Goal: Task Accomplishment & Management: Use online tool/utility

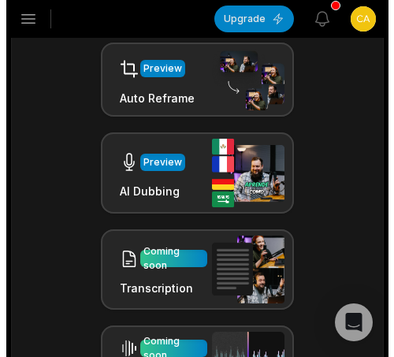
scroll to position [309, 0]
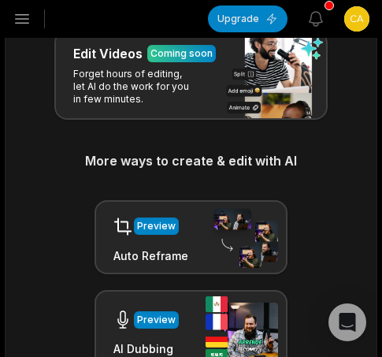
click at [25, 15] on icon "button" at bounding box center [22, 19] width 13 height 9
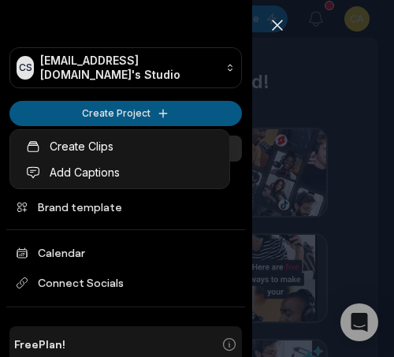
click at [93, 120] on html "CS [EMAIL_ADDRESS][DOMAIN_NAME]'s Studio Create Project Home Projects Brand tem…" at bounding box center [197, 178] width 394 height 357
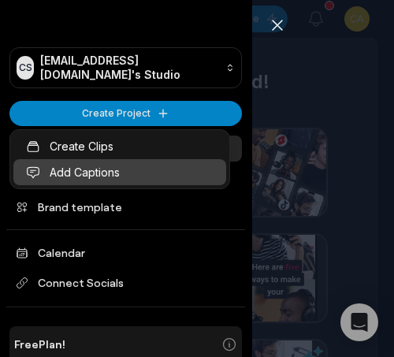
click at [102, 163] on link "Add Captions" at bounding box center [119, 172] width 213 height 26
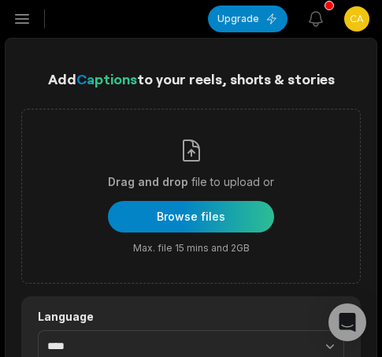
click at [25, 23] on icon "button" at bounding box center [22, 19] width 13 height 9
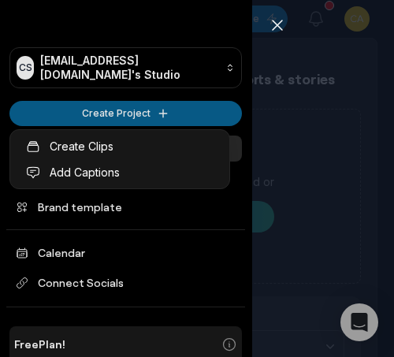
click at [58, 106] on html "CS [EMAIL_ADDRESS][DOMAIN_NAME]'s Studio Create Project Home Projects Brand tem…" at bounding box center [197, 178] width 394 height 357
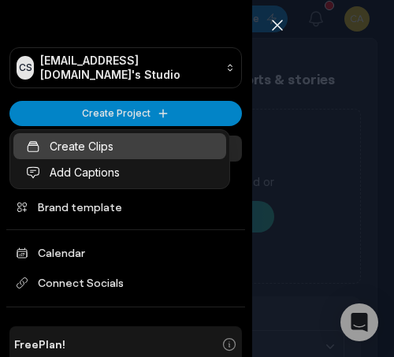
click at [63, 147] on link "Create Clips" at bounding box center [119, 146] width 213 height 26
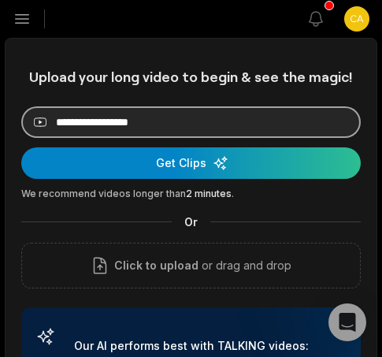
click at [157, 124] on input at bounding box center [191, 122] width 340 height 32
paste input "**********"
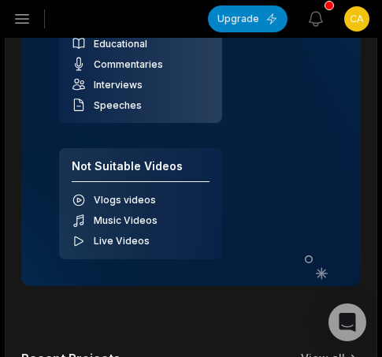
scroll to position [79, 0]
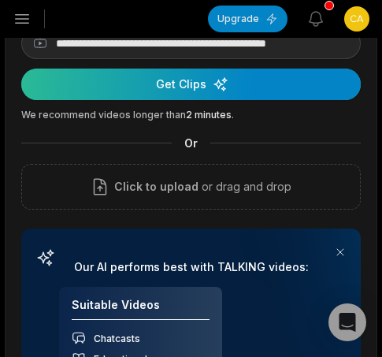
click at [176, 94] on div "submit" at bounding box center [191, 85] width 340 height 32
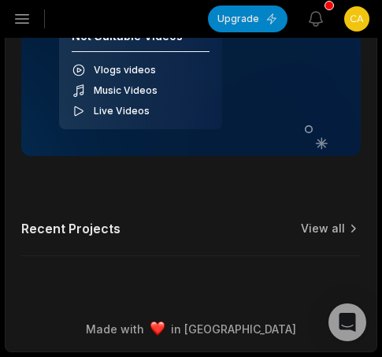
scroll to position [0, 0]
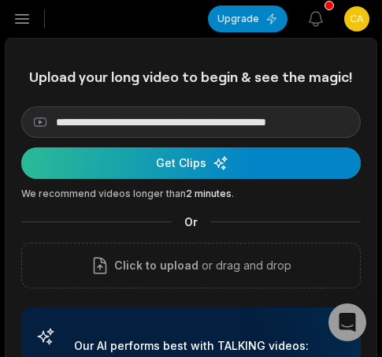
click at [218, 166] on div "submit" at bounding box center [191, 163] width 340 height 32
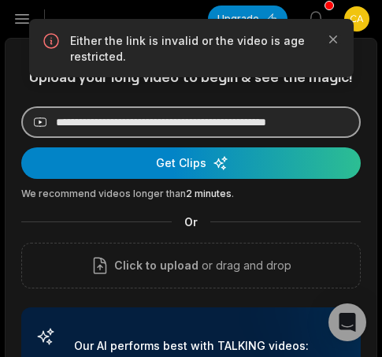
click at [129, 122] on input "**********" at bounding box center [191, 122] width 340 height 32
paste input
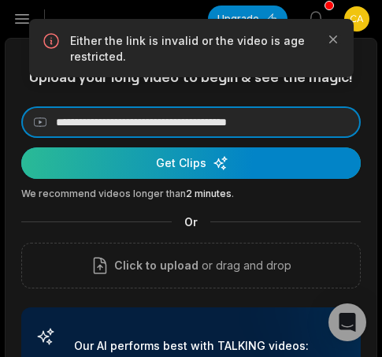
type input "**********"
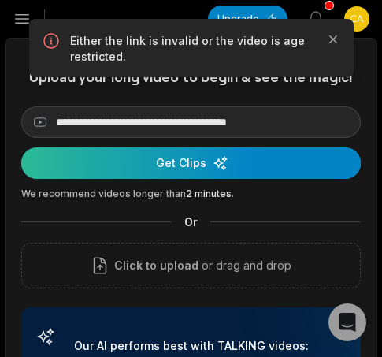
click at [131, 164] on div "submit" at bounding box center [191, 163] width 340 height 32
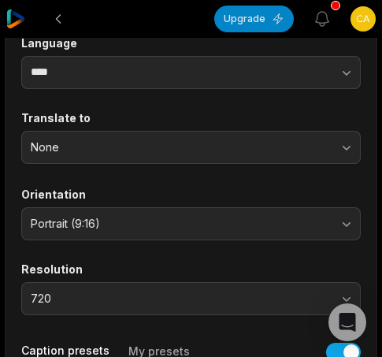
scroll to position [237, 0]
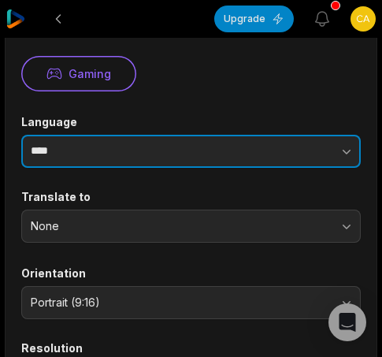
click at [285, 150] on button "button" at bounding box center [294, 151] width 134 height 33
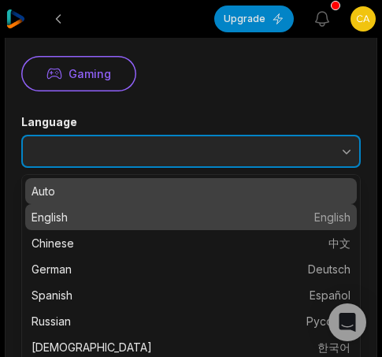
type input "*******"
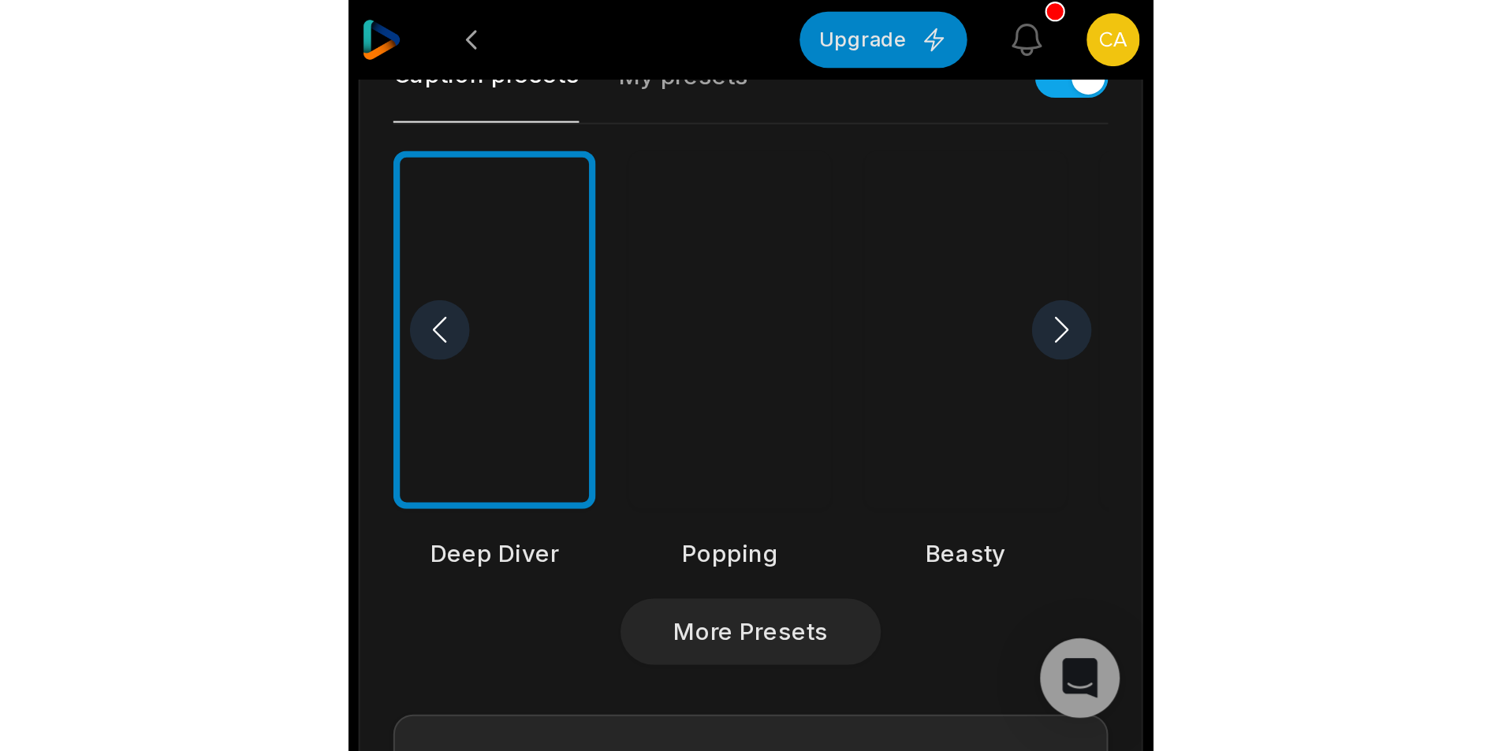
scroll to position [385, 0]
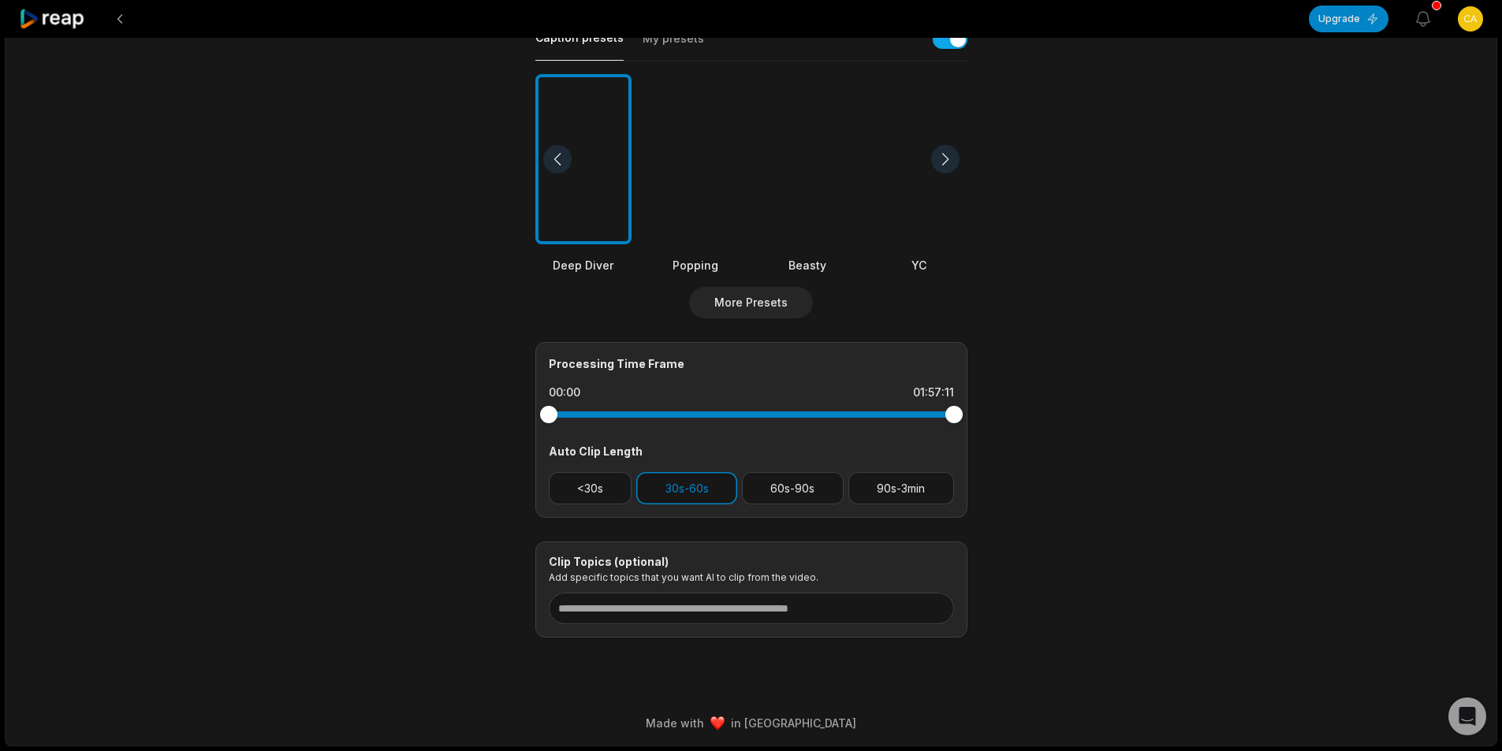
click at [382, 229] on div at bounding box center [807, 159] width 96 height 171
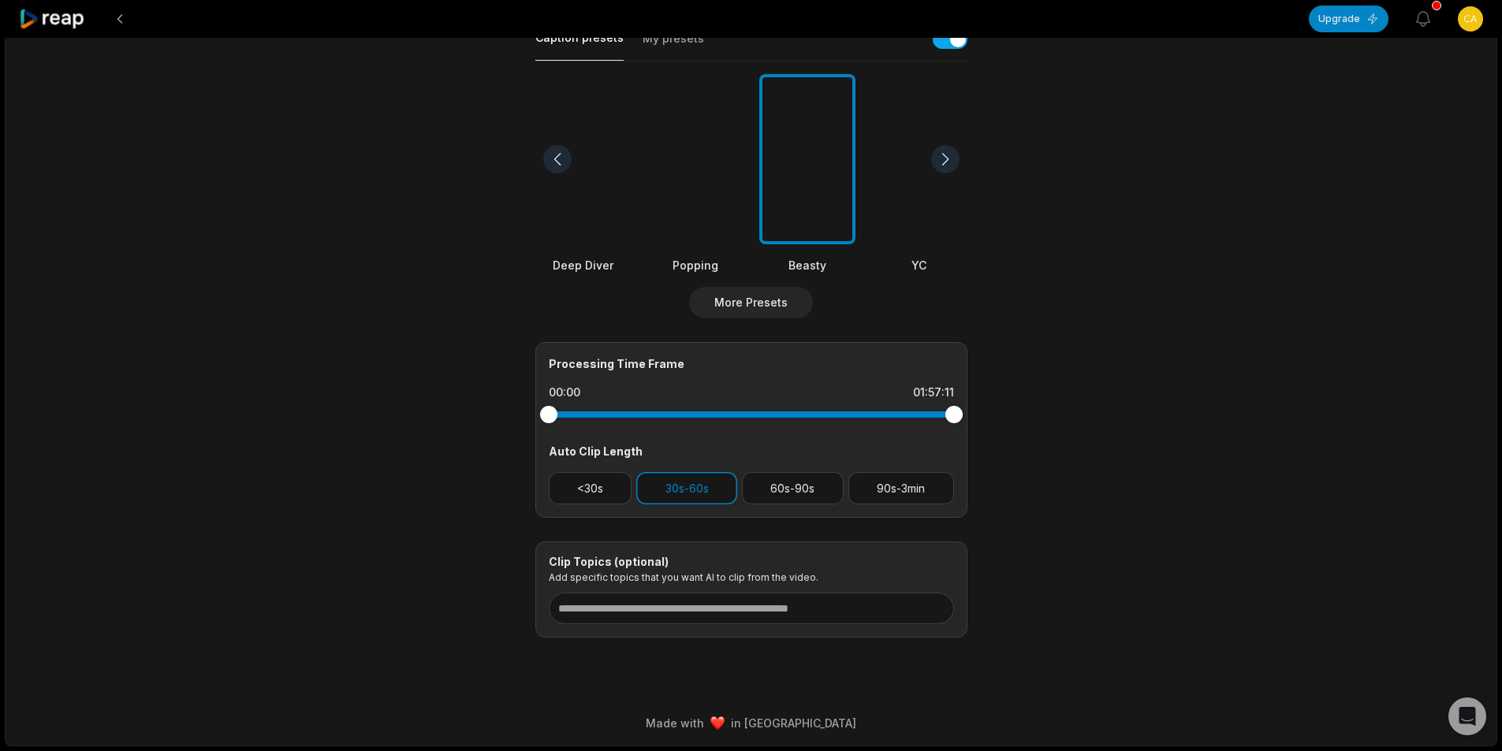
click at [382, 356] on div at bounding box center [751, 415] width 405 height 28
click at [382, 356] on div at bounding box center [740, 414] width 17 height 17
drag, startPoint x: 953, startPoint y: 414, endPoint x: 771, endPoint y: 431, distance: 182.2
click at [382, 356] on div "Processing Time Frame 55:31 01:04:24 Auto Clip Length <30s 30s-60s 60s-90s 90s-…" at bounding box center [751, 430] width 432 height 176
click at [382, 356] on button "60s-90s" at bounding box center [793, 488] width 102 height 32
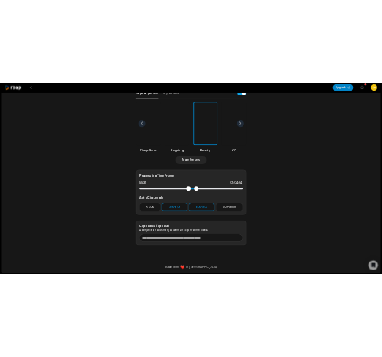
scroll to position [0, 0]
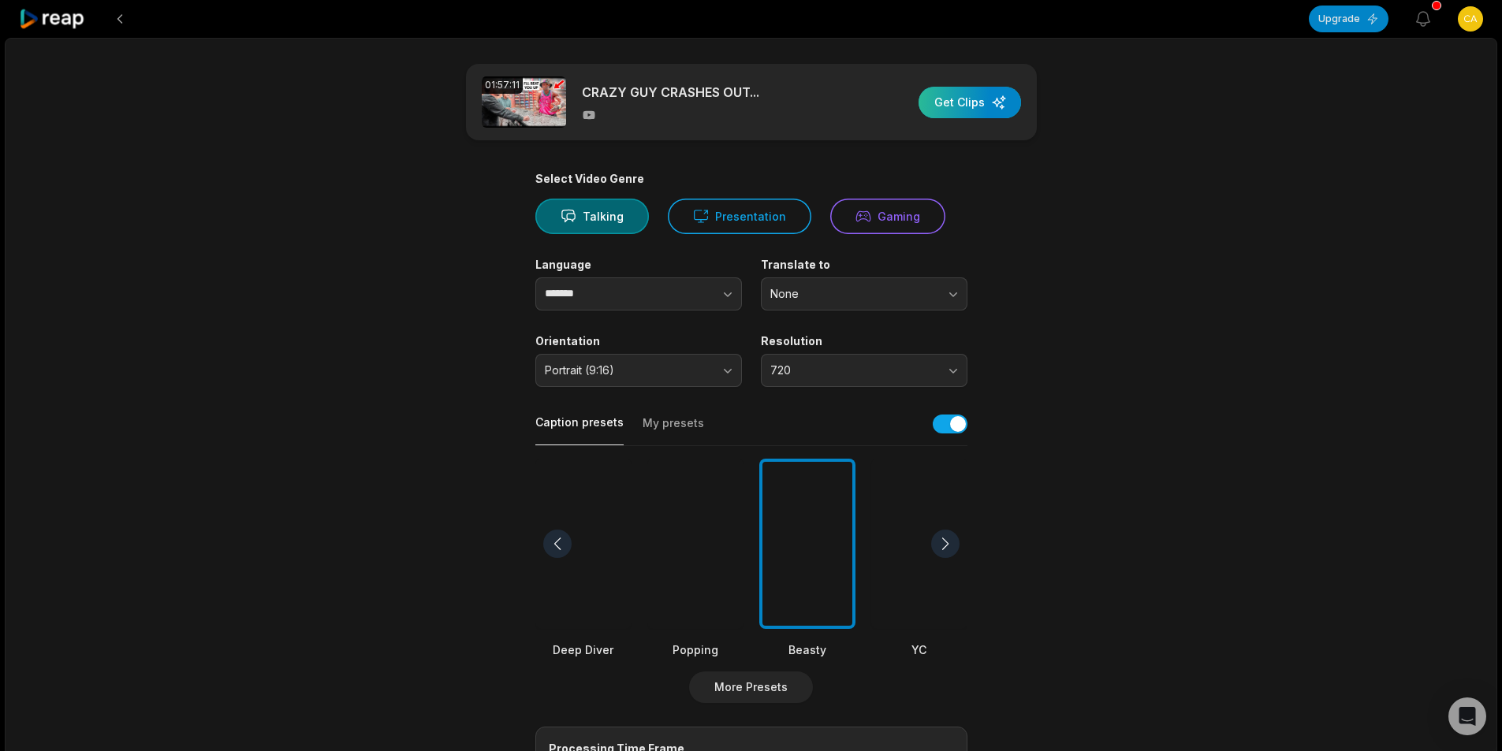
click at [382, 104] on div "button" at bounding box center [970, 103] width 103 height 32
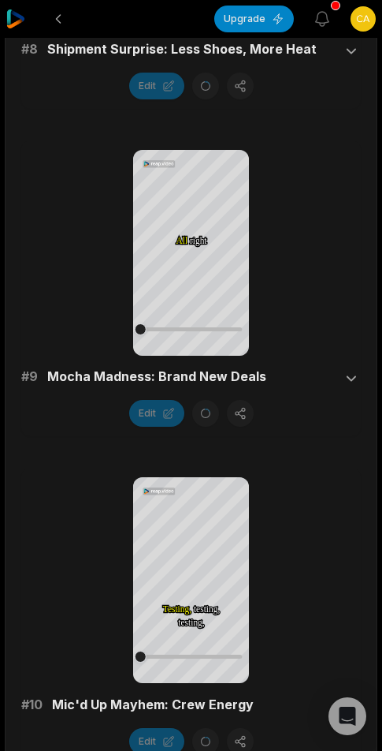
scroll to position [2216, 0]
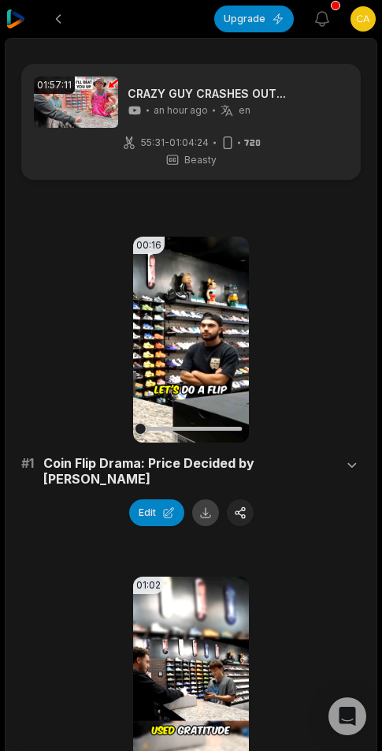
click at [204, 500] on button at bounding box center [205, 512] width 27 height 27
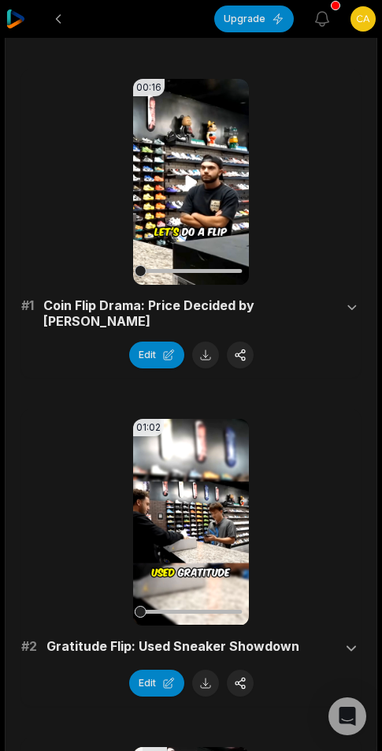
scroll to position [237, 0]
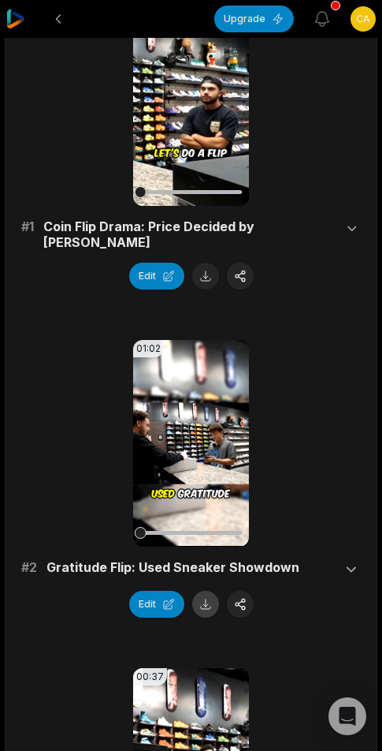
click at [199, 591] on button at bounding box center [205, 604] width 27 height 27
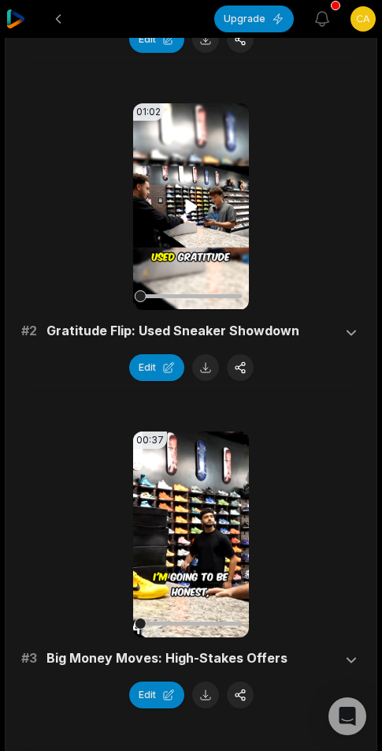
scroll to position [631, 0]
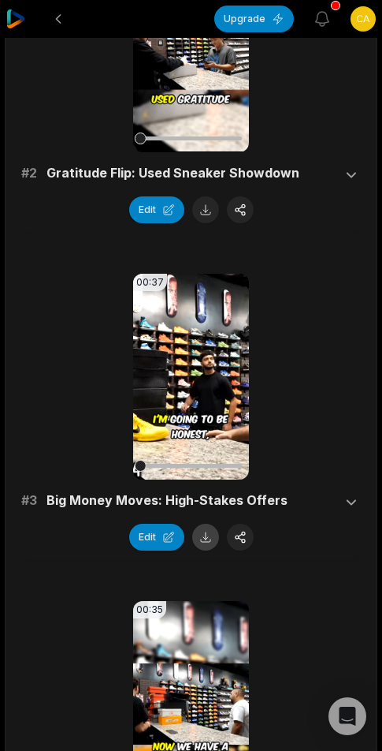
click at [205, 532] on button at bounding box center [205, 537] width 27 height 27
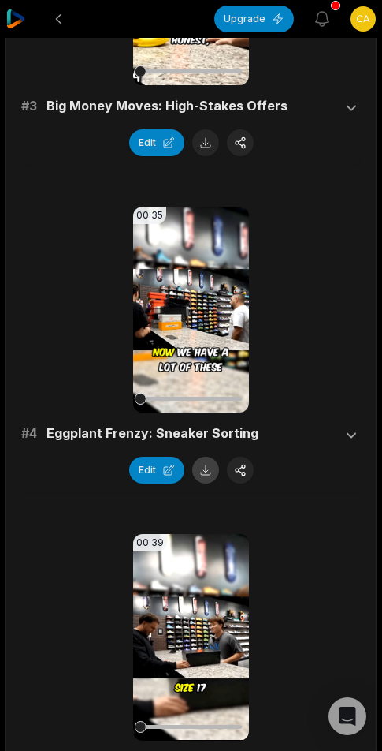
click at [207, 460] on button at bounding box center [205, 470] width 27 height 27
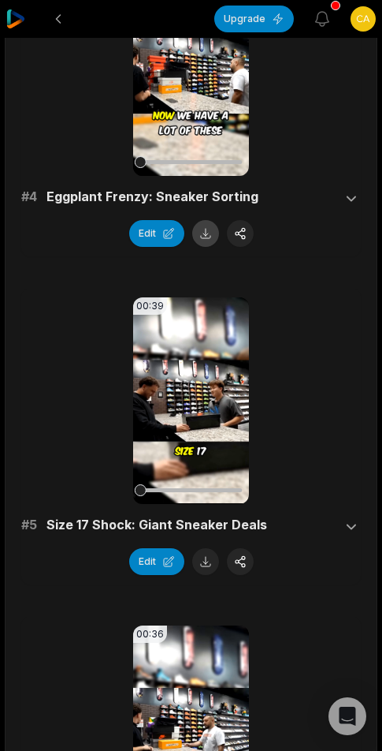
scroll to position [1340, 0]
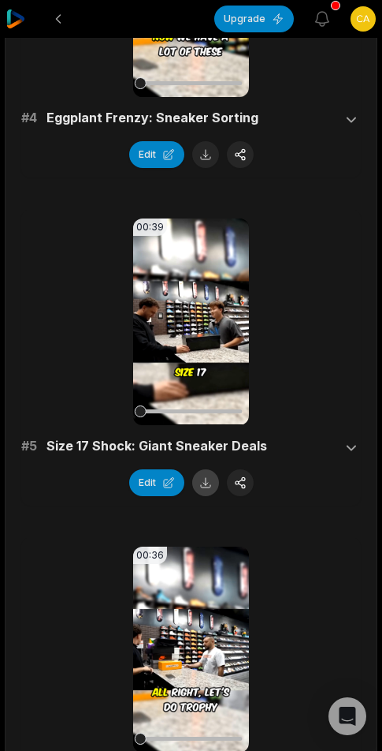
click at [202, 472] on button at bounding box center [205, 482] width 27 height 27
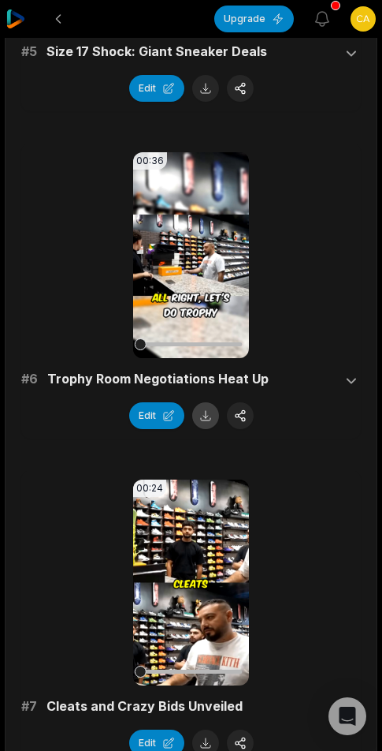
click at [203, 404] on button at bounding box center [205, 415] width 27 height 27
